Goal: Use online tool/utility: Utilize a website feature to perform a specific function

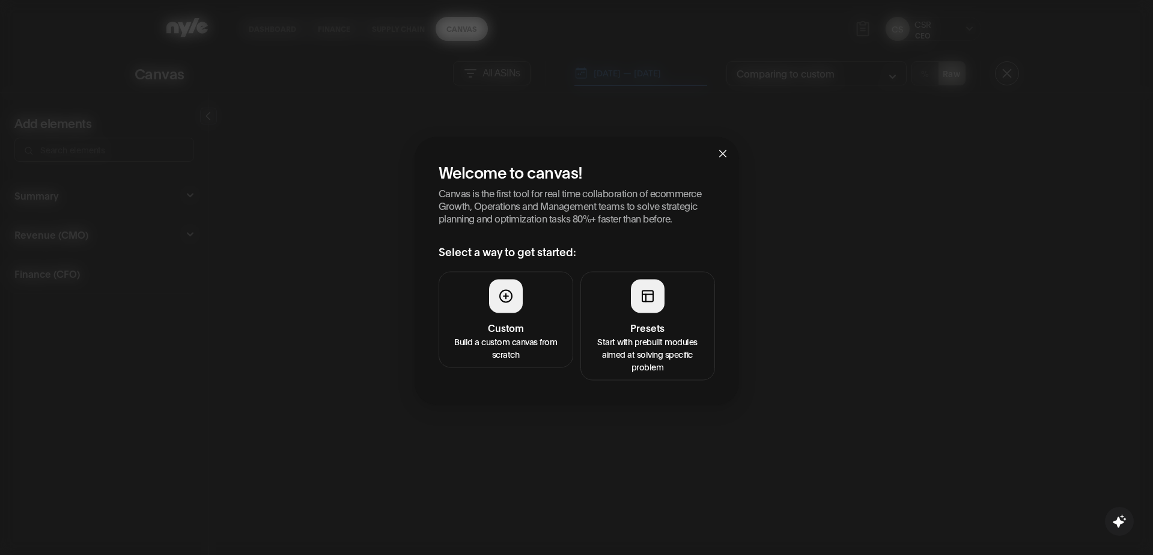
click at [619, 328] on h4 "Presets" at bounding box center [647, 327] width 119 height 14
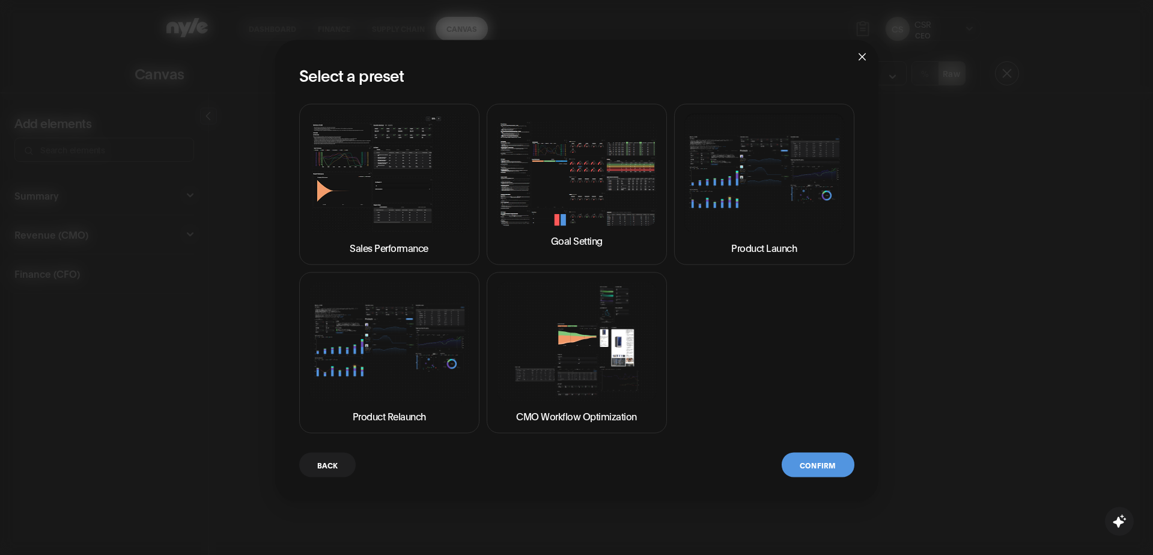
click at [555, 213] on img at bounding box center [577, 172] width 160 height 105
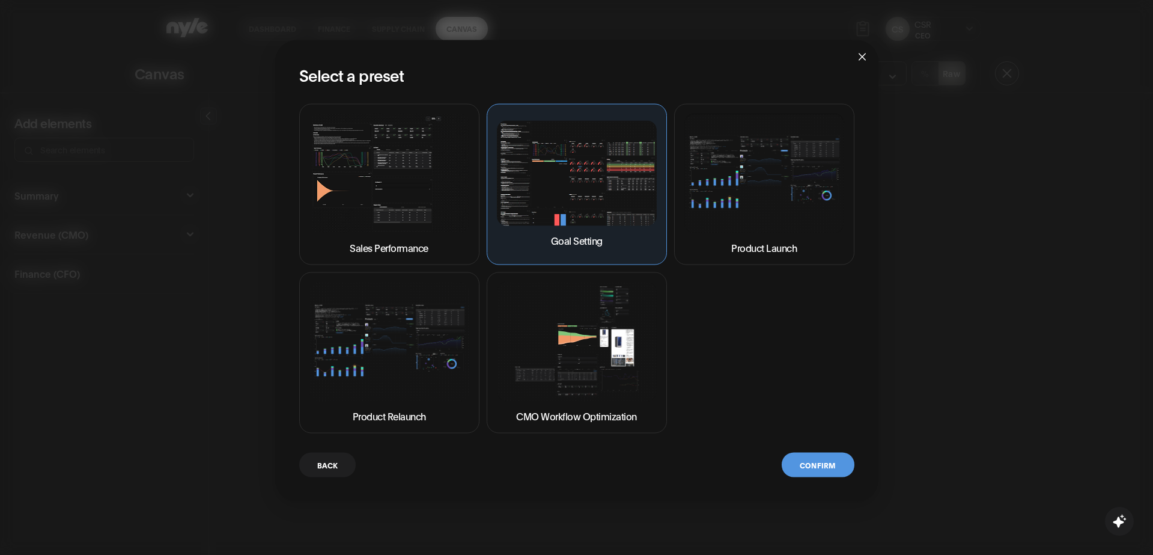
click at [796, 460] on button "Confirm" at bounding box center [818, 464] width 72 height 25
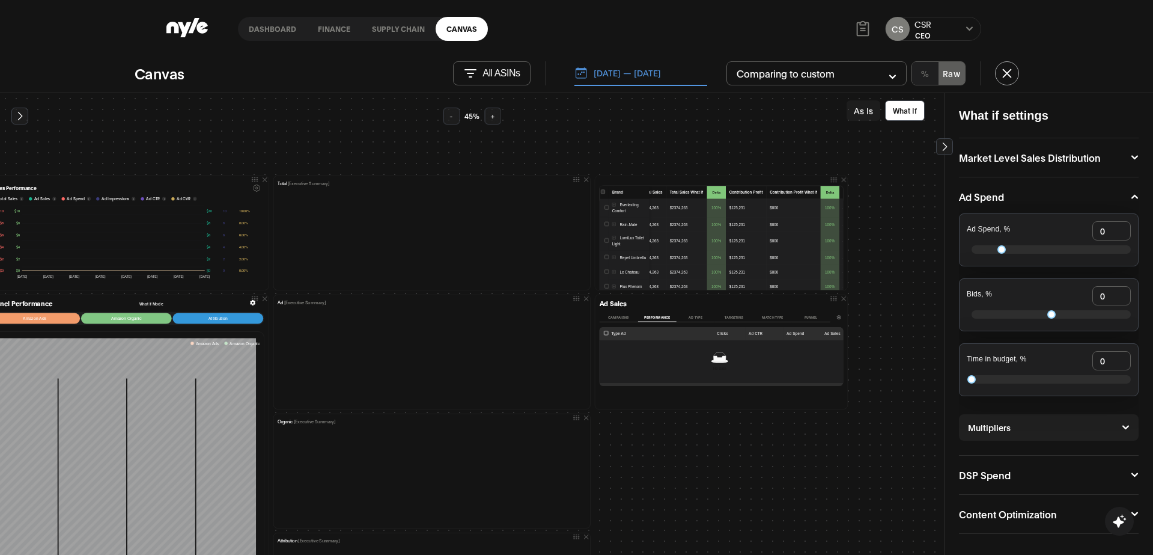
scroll to position [84, 240]
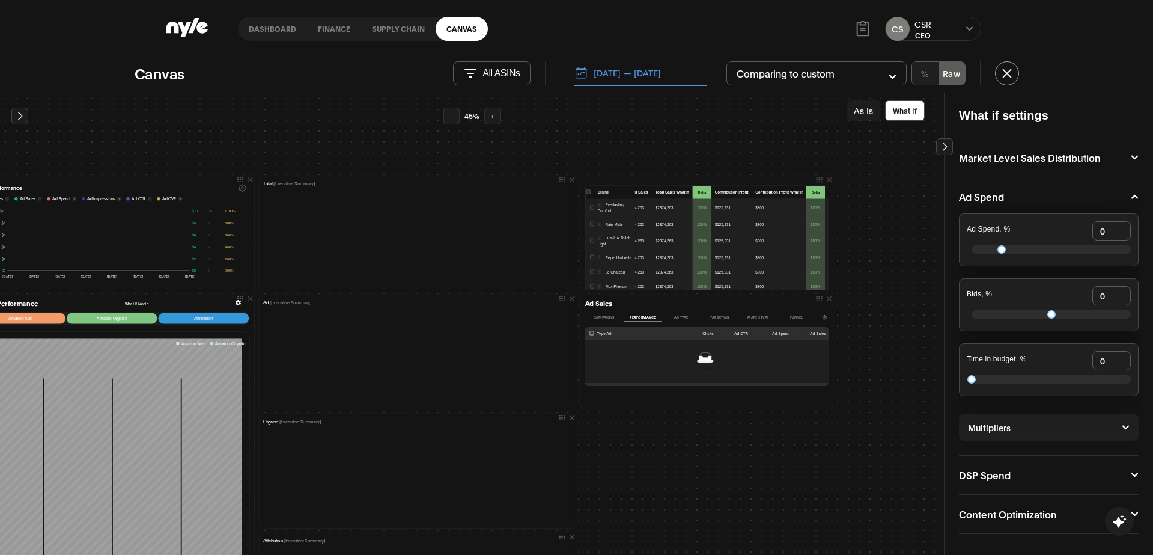
click at [594, 316] on button "Campaigns" at bounding box center [604, 317] width 38 height 9
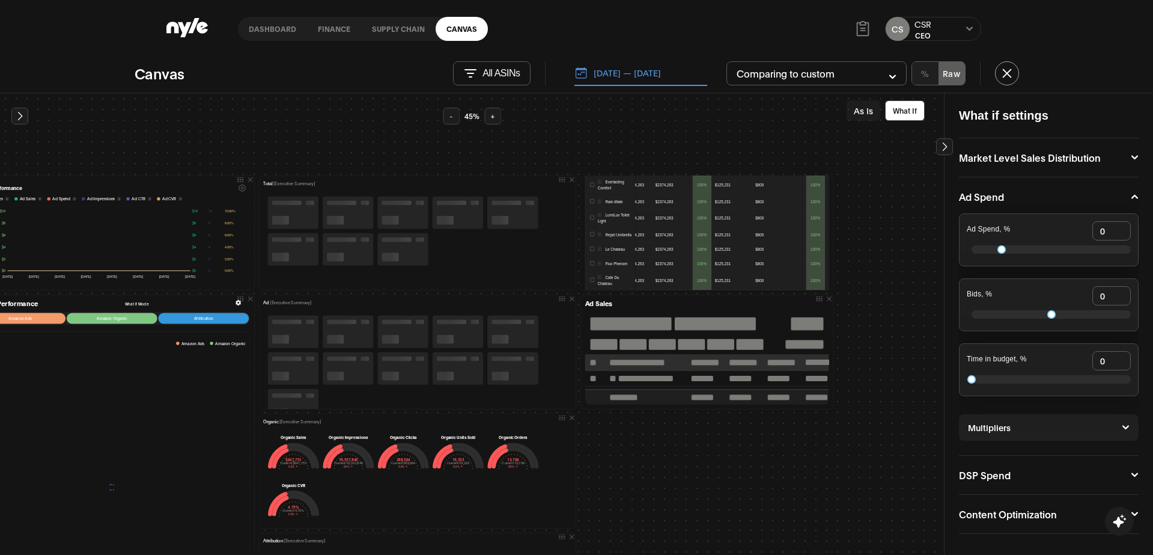
scroll to position [51, 0]
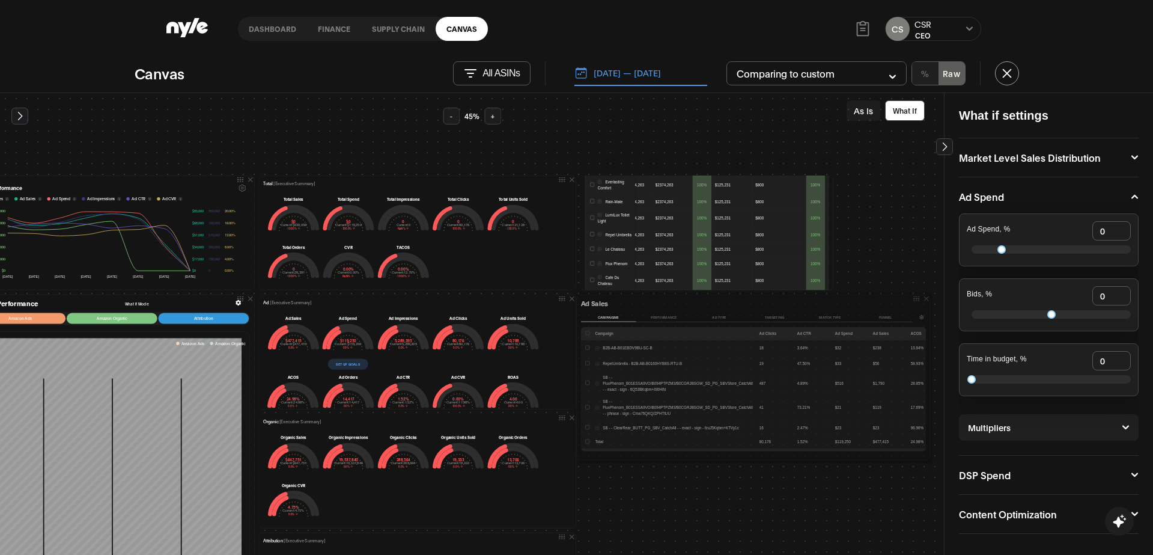
drag, startPoint x: 825, startPoint y: 406, endPoint x: 927, endPoint y: 457, distance: 114.8
click at [0, 0] on div at bounding box center [0, 0] width 0 height 0
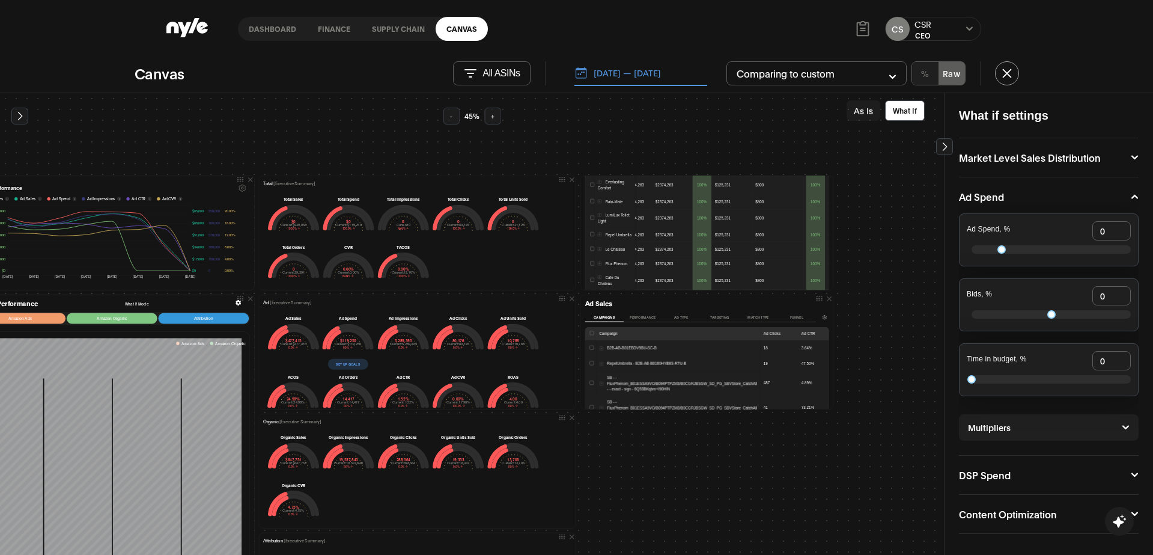
click at [0, 0] on div at bounding box center [0, 0] width 0 height 0
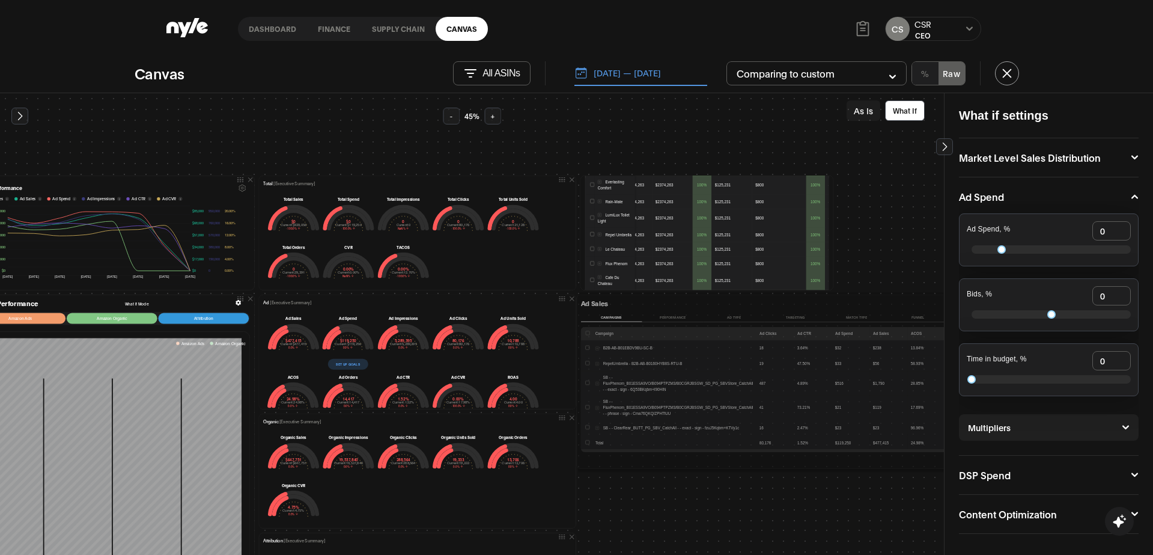
drag, startPoint x: 826, startPoint y: 406, endPoint x: 964, endPoint y: 466, distance: 150.5
click at [964, 466] on div "Add elements Summary Executive Summary 6 Full Summary Total Organic Ad COO Mark…" at bounding box center [576, 324] width 1153 height 462
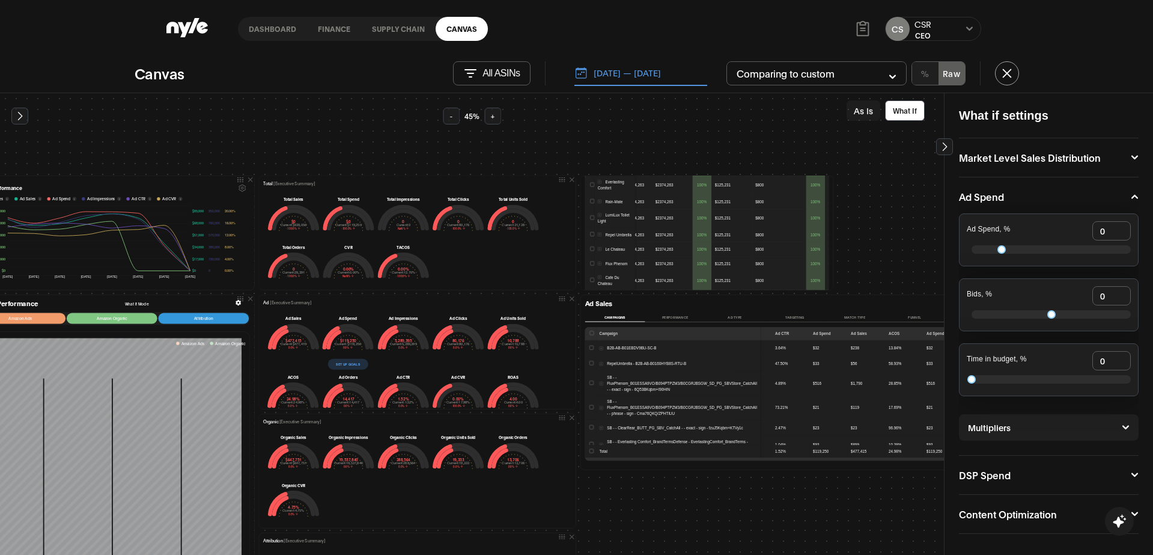
scroll to position [0, 72]
click at [725, 316] on button "Ad Type" at bounding box center [735, 317] width 60 height 9
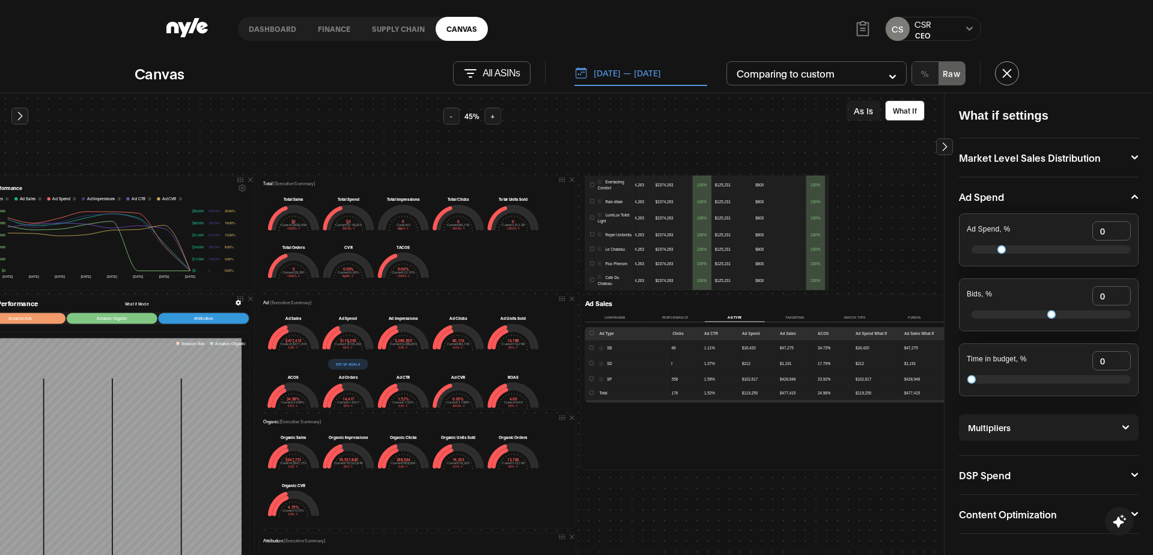
scroll to position [0, 0]
click at [846, 316] on button "Match type" at bounding box center [855, 317] width 60 height 9
